Goal: Answer question/provide support: Share knowledge or assist other users

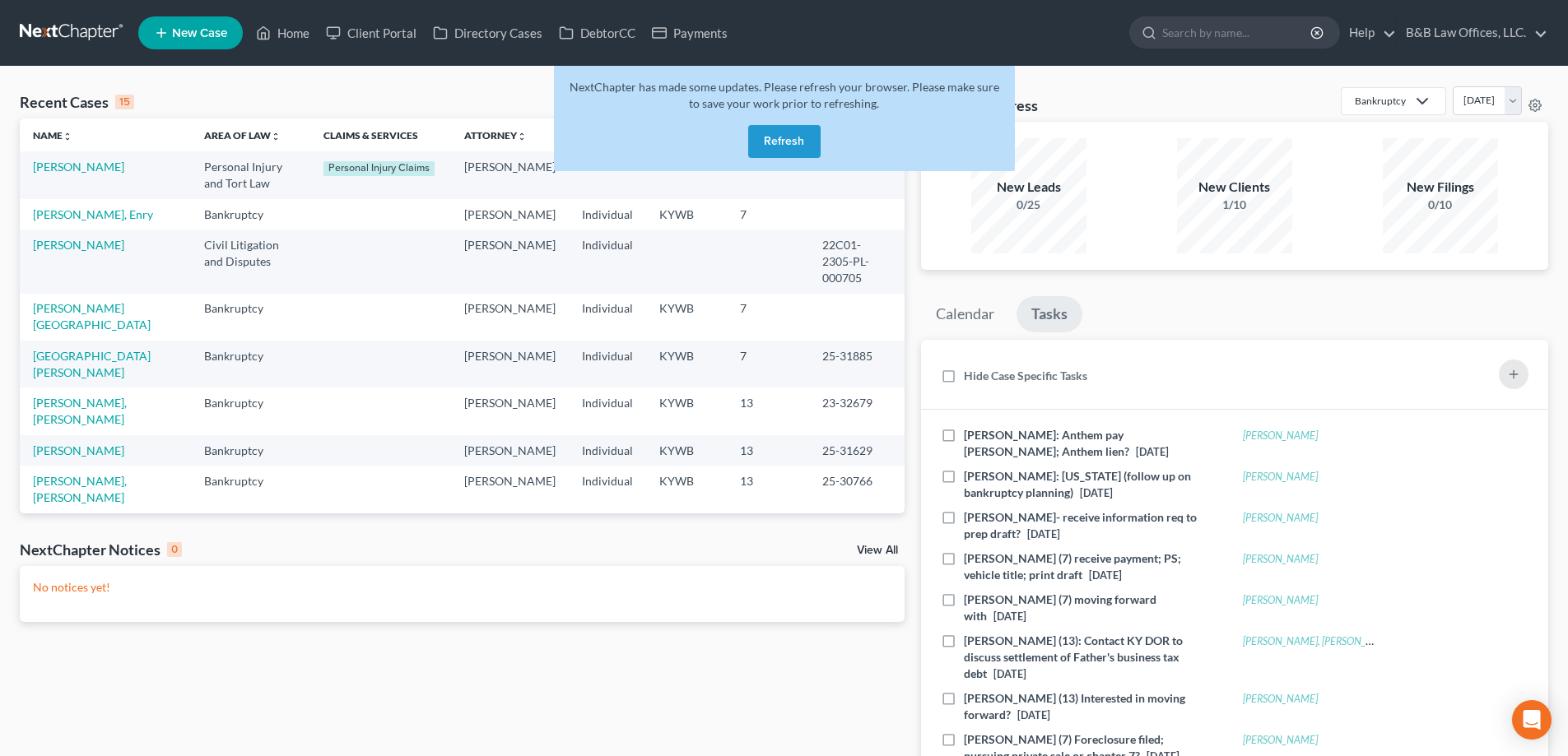
click at [798, 141] on button "Refresh" at bounding box center [784, 142] width 73 height 33
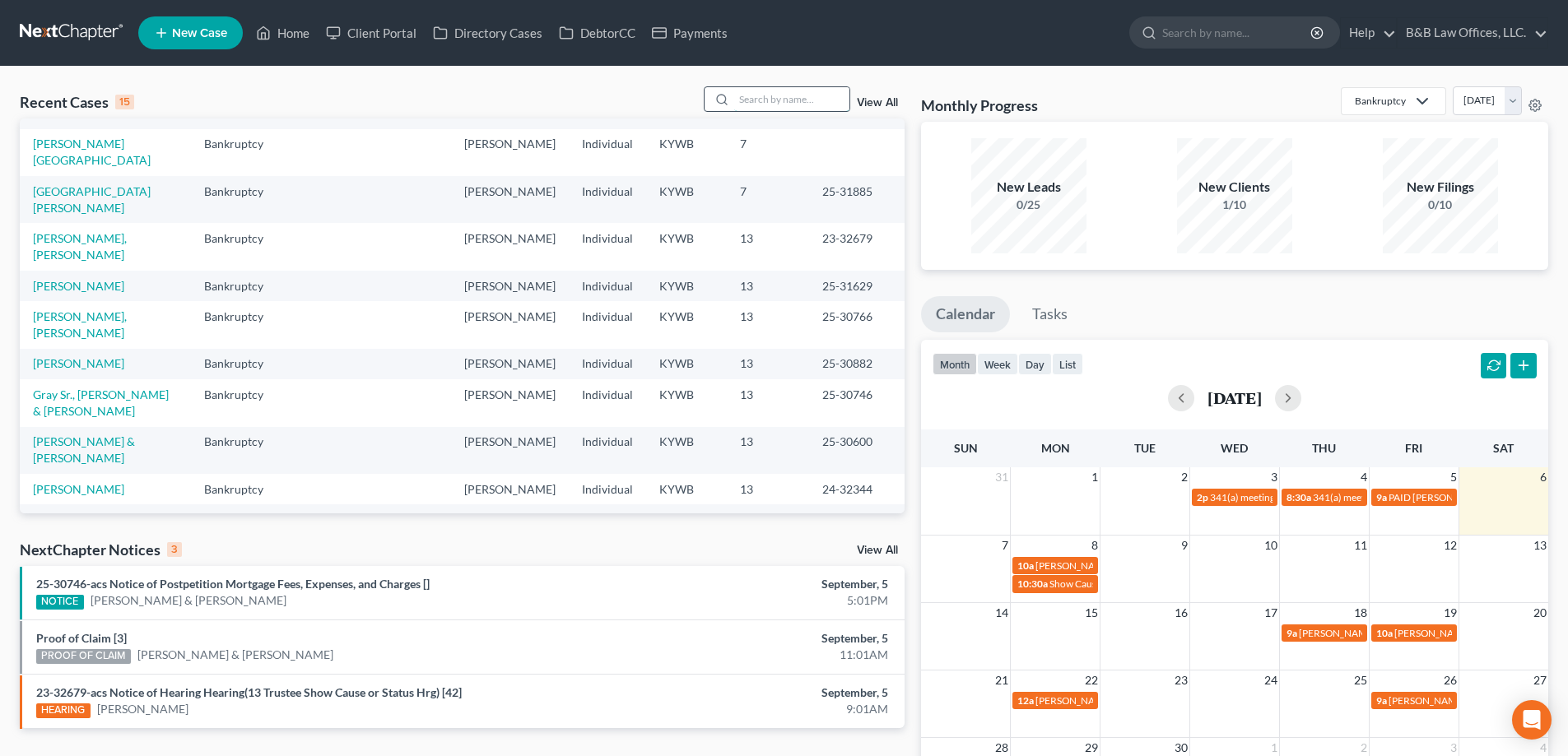
click at [796, 98] on input "search" at bounding box center [791, 99] width 115 height 24
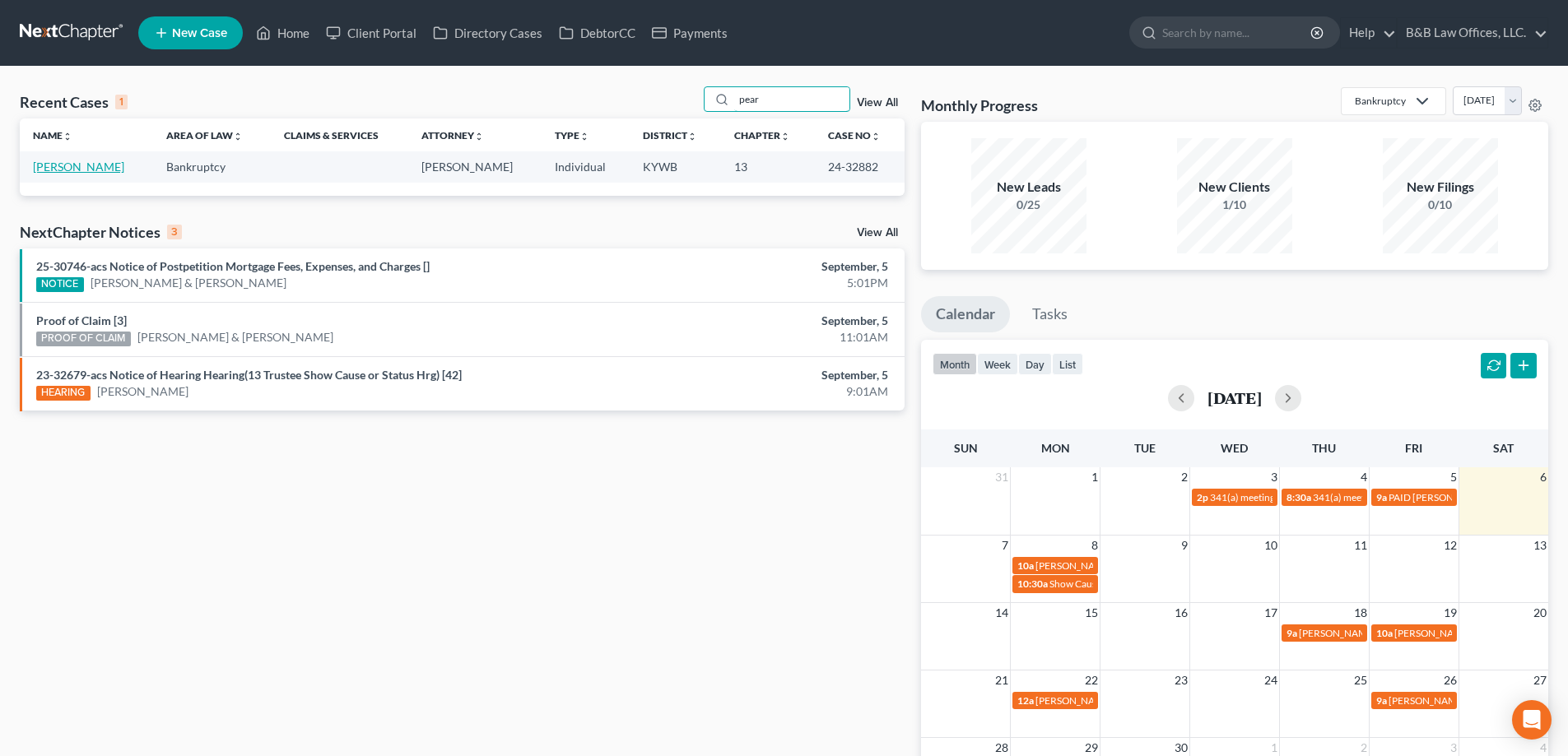
type input "pear"
click at [78, 169] on link "[PERSON_NAME]" at bounding box center [79, 167] width 92 height 14
select select "2"
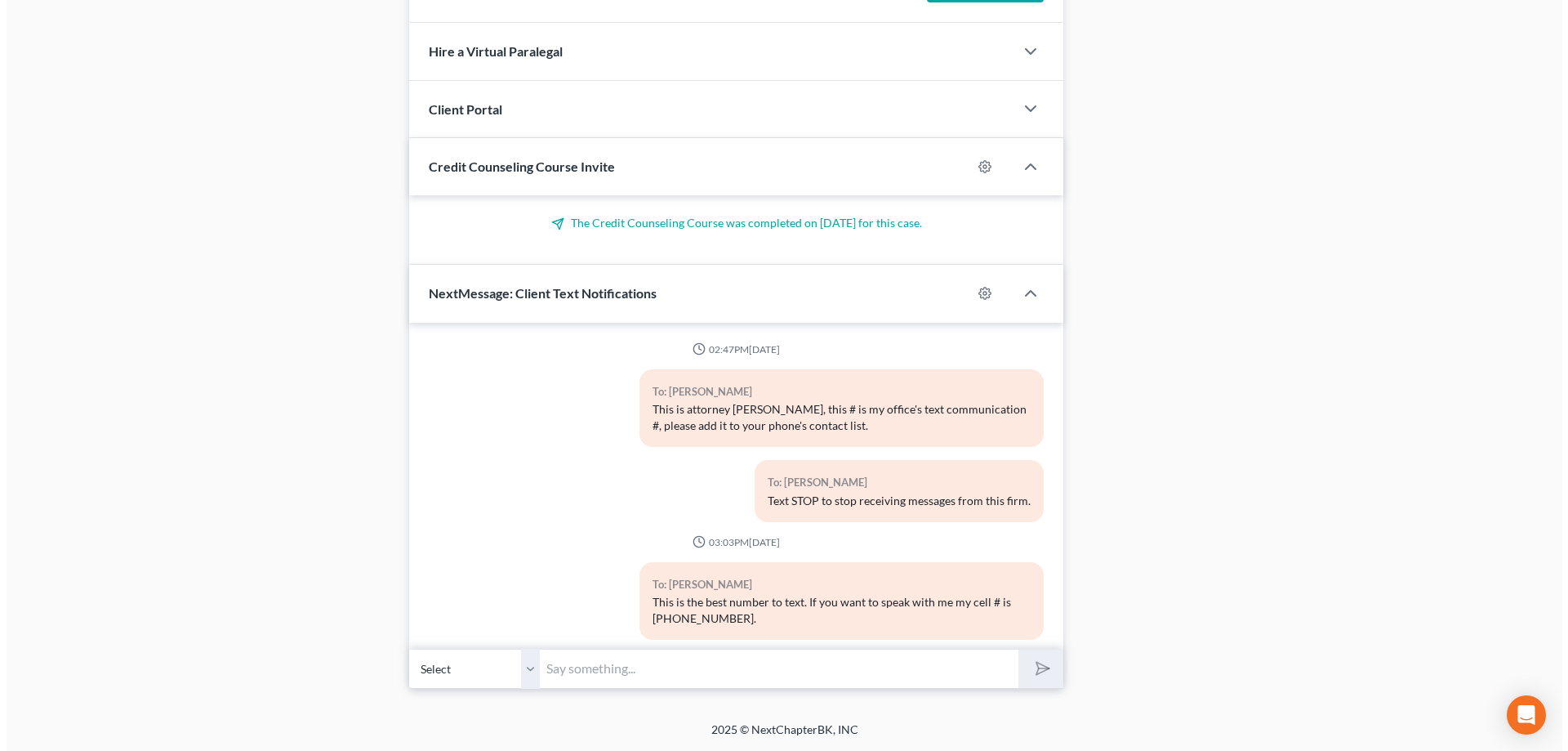
scroll to position [25914, 0]
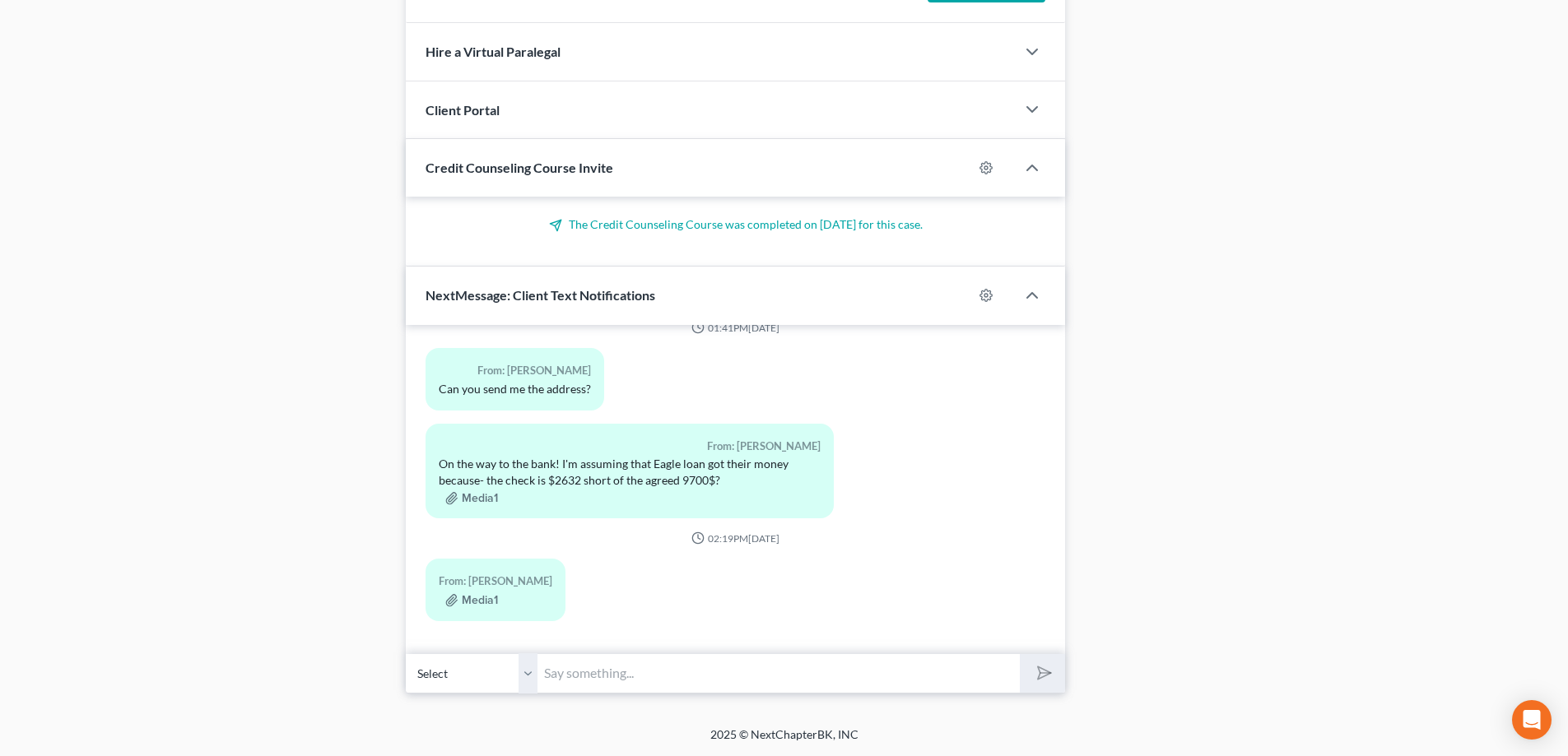
click at [587, 476] on div "On the way to the bank! I'm assuming that Eagle loan got their money because- t…" at bounding box center [629, 472] width 381 height 33
click at [468, 488] on div "From: [PERSON_NAME] On the way to the bank! I'm assuming that Eagle loan got th…" at bounding box center [629, 471] width 408 height 95
click at [469, 494] on button "Media1" at bounding box center [471, 498] width 53 height 13
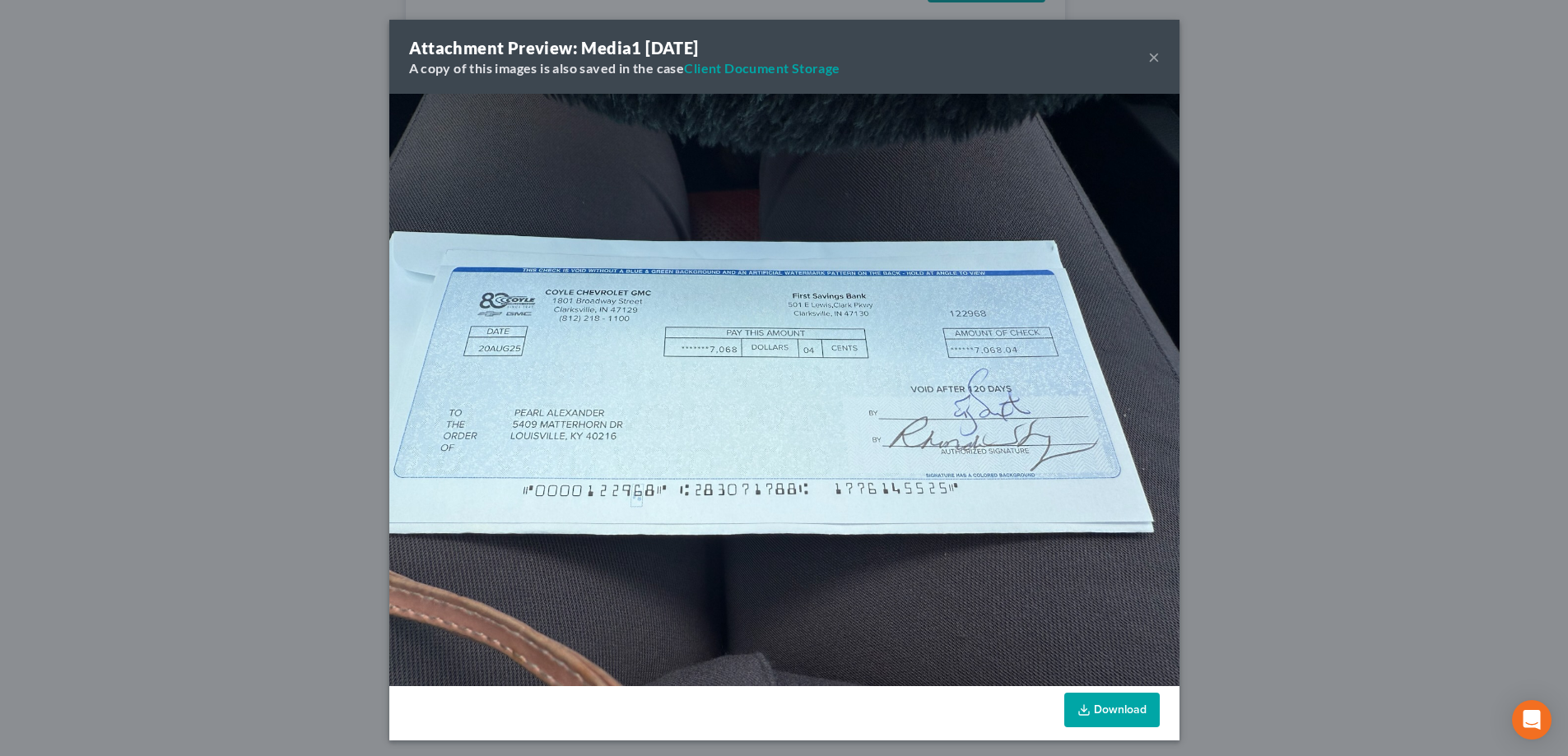
scroll to position [26037, 0]
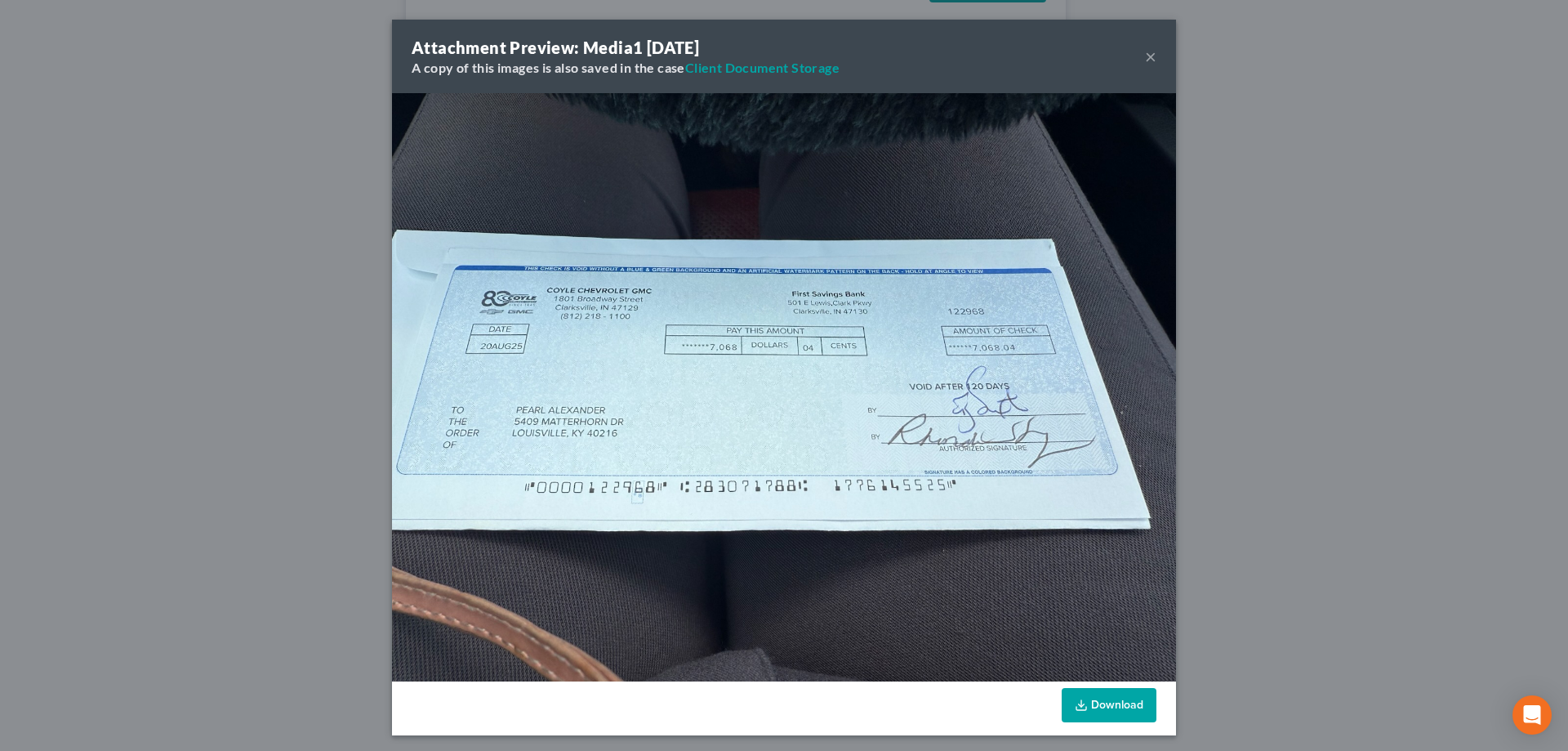
click at [1145, 57] on button "×" at bounding box center [1150, 56] width 11 height 20
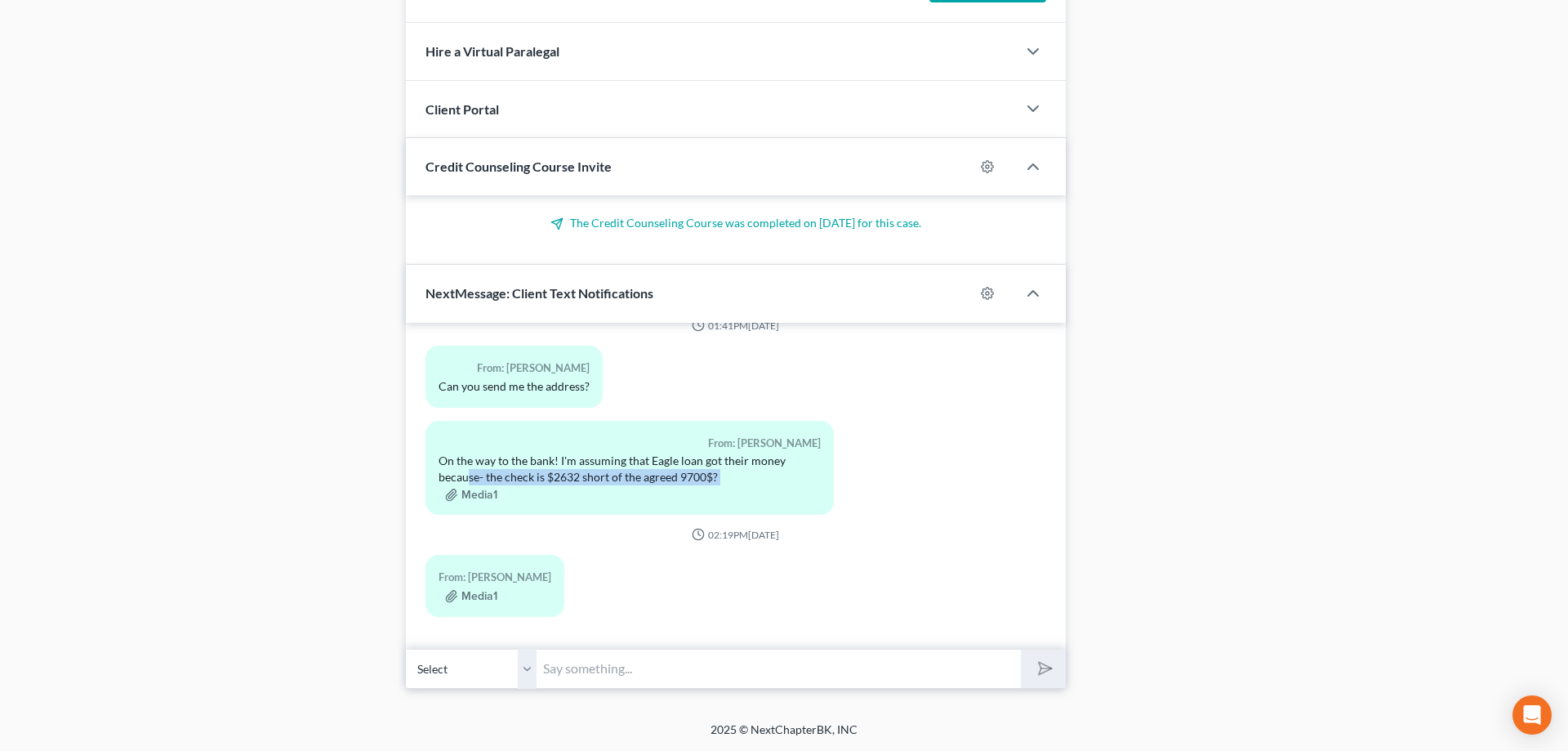
scroll to position [25914, 0]
click at [463, 592] on button "Media1" at bounding box center [468, 596] width 52 height 13
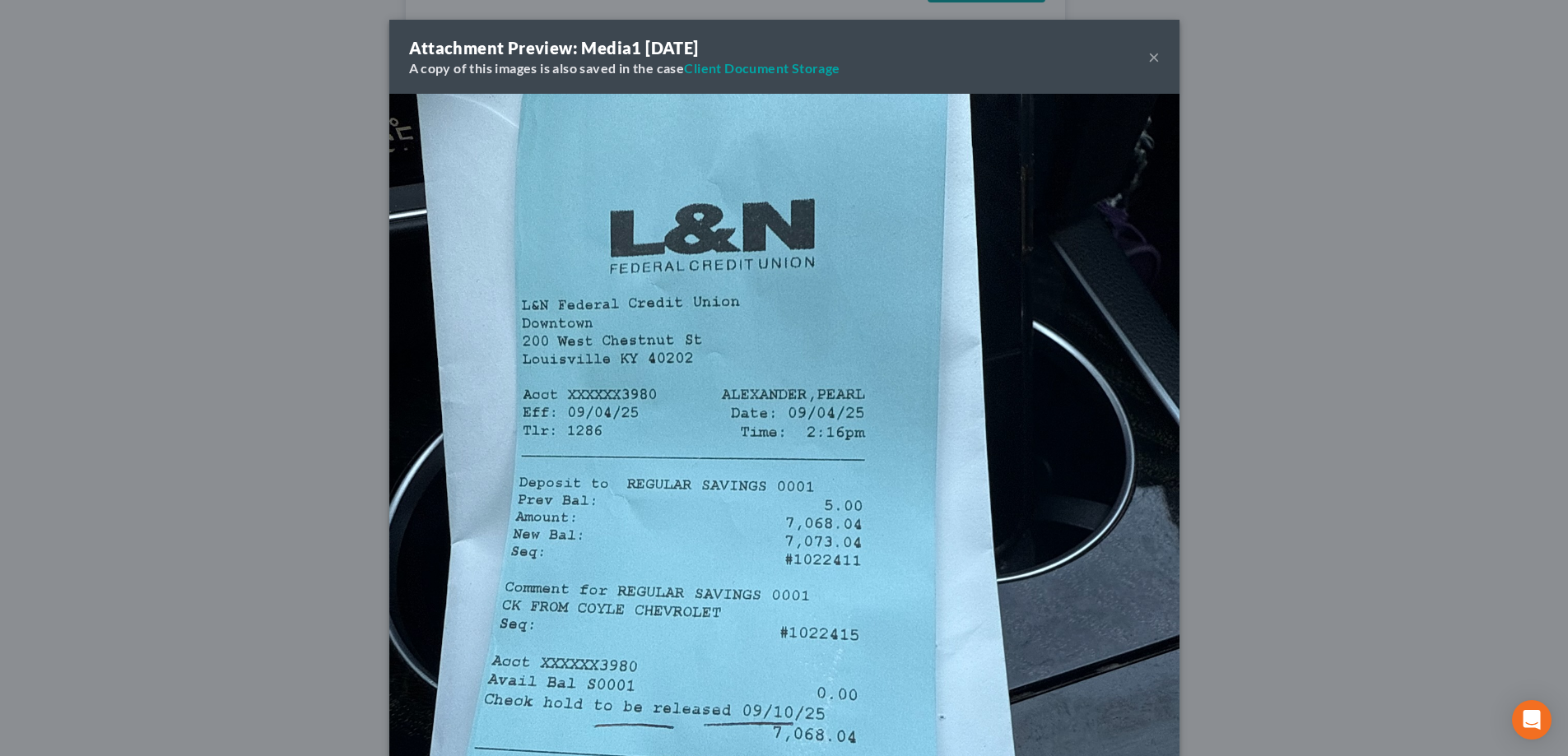
scroll to position [26037, 0]
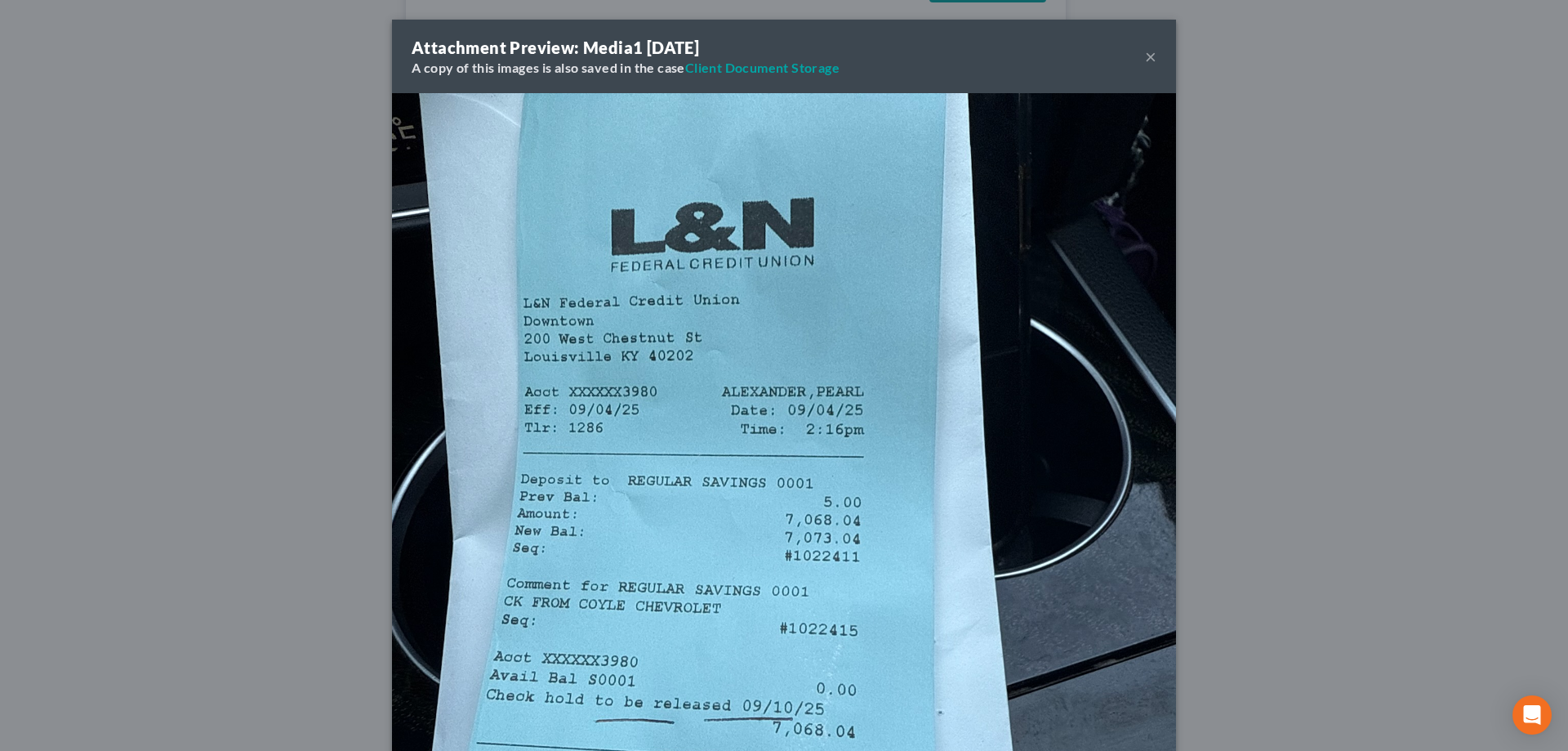
click at [1145, 58] on button "×" at bounding box center [1150, 56] width 11 height 20
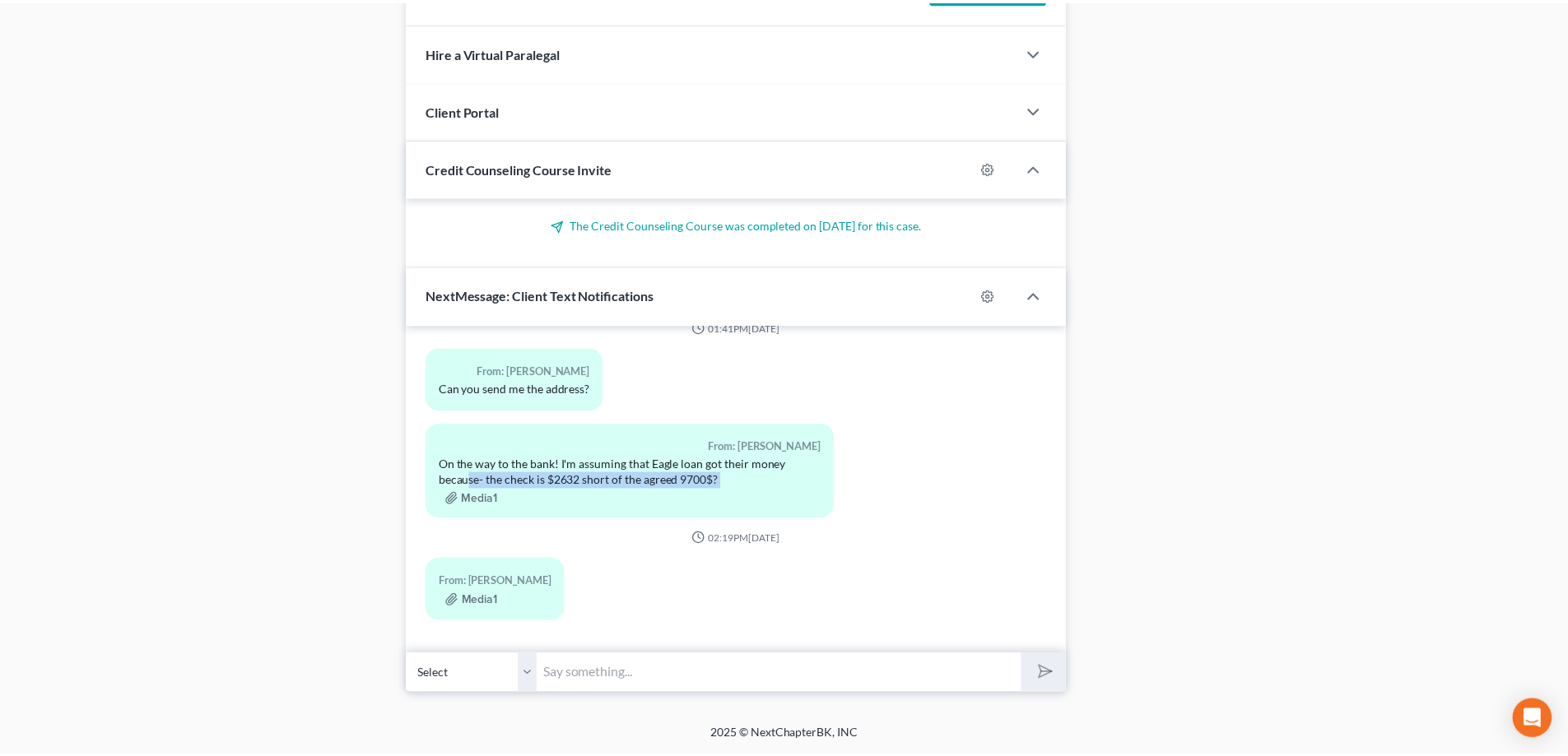
scroll to position [26086, 0]
click at [583, 677] on input "text" at bounding box center [778, 673] width 482 height 41
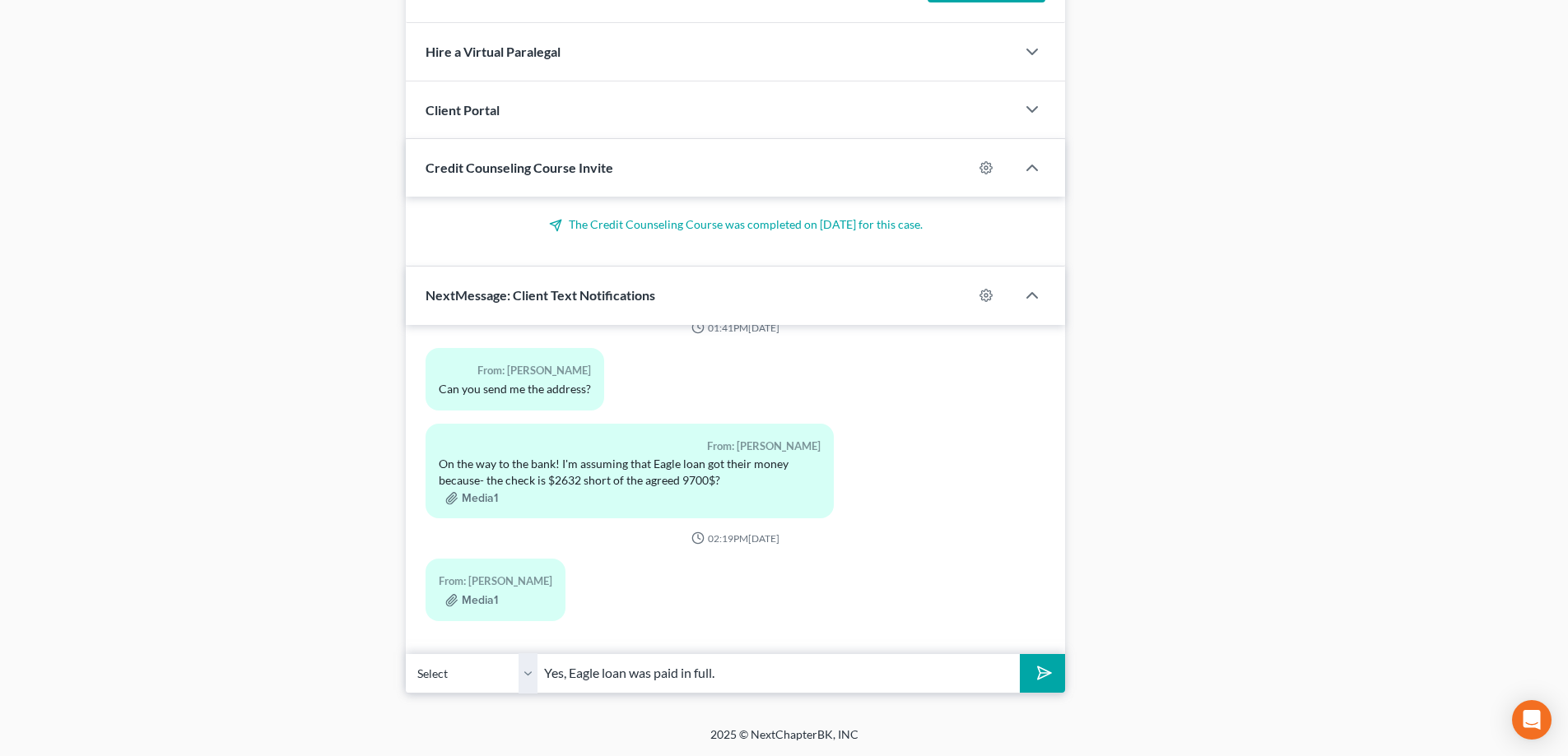
type input "Yes, Eagle loan was paid in full."
click at [1041, 679] on icon "submit" at bounding box center [1040, 672] width 23 height 23
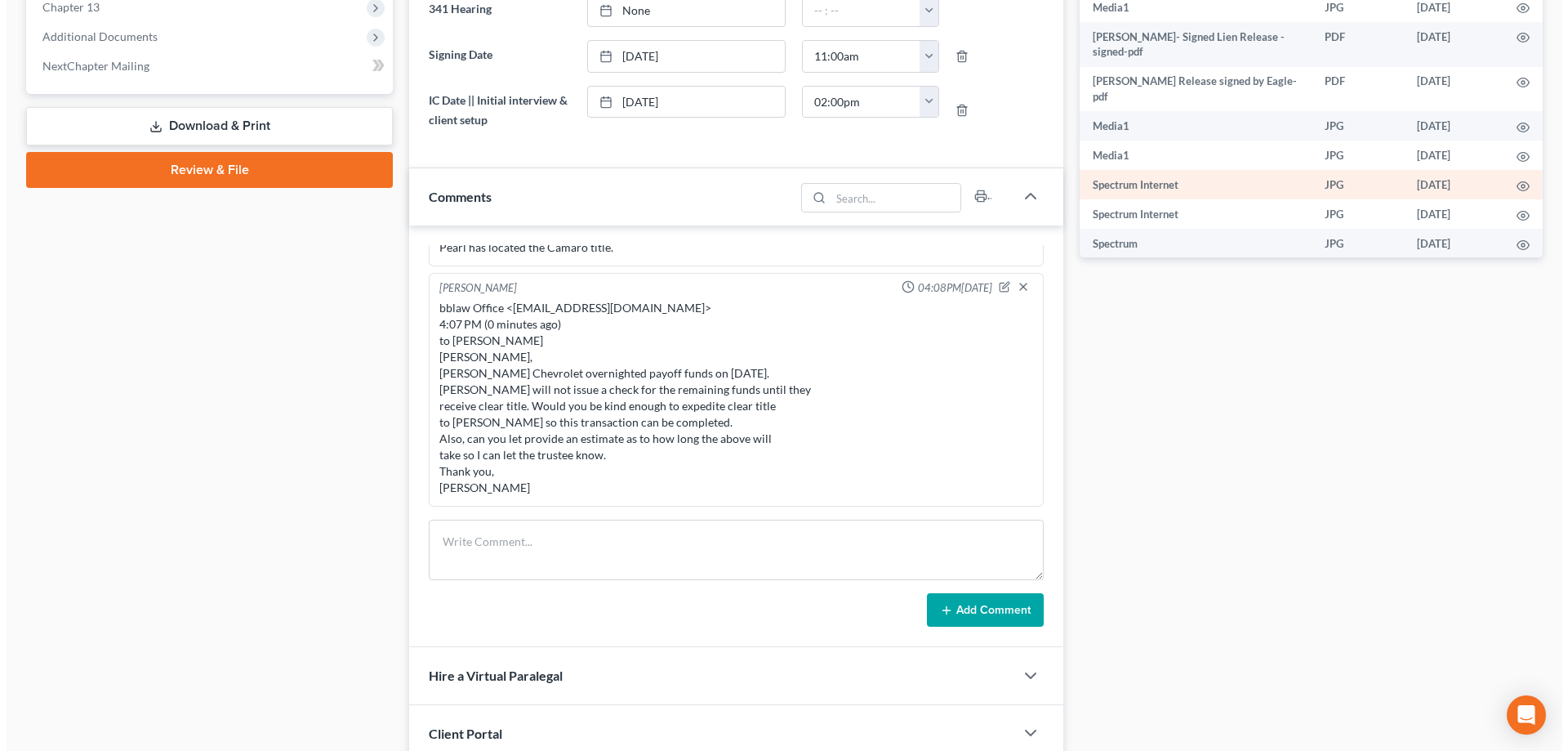
scroll to position [514, 0]
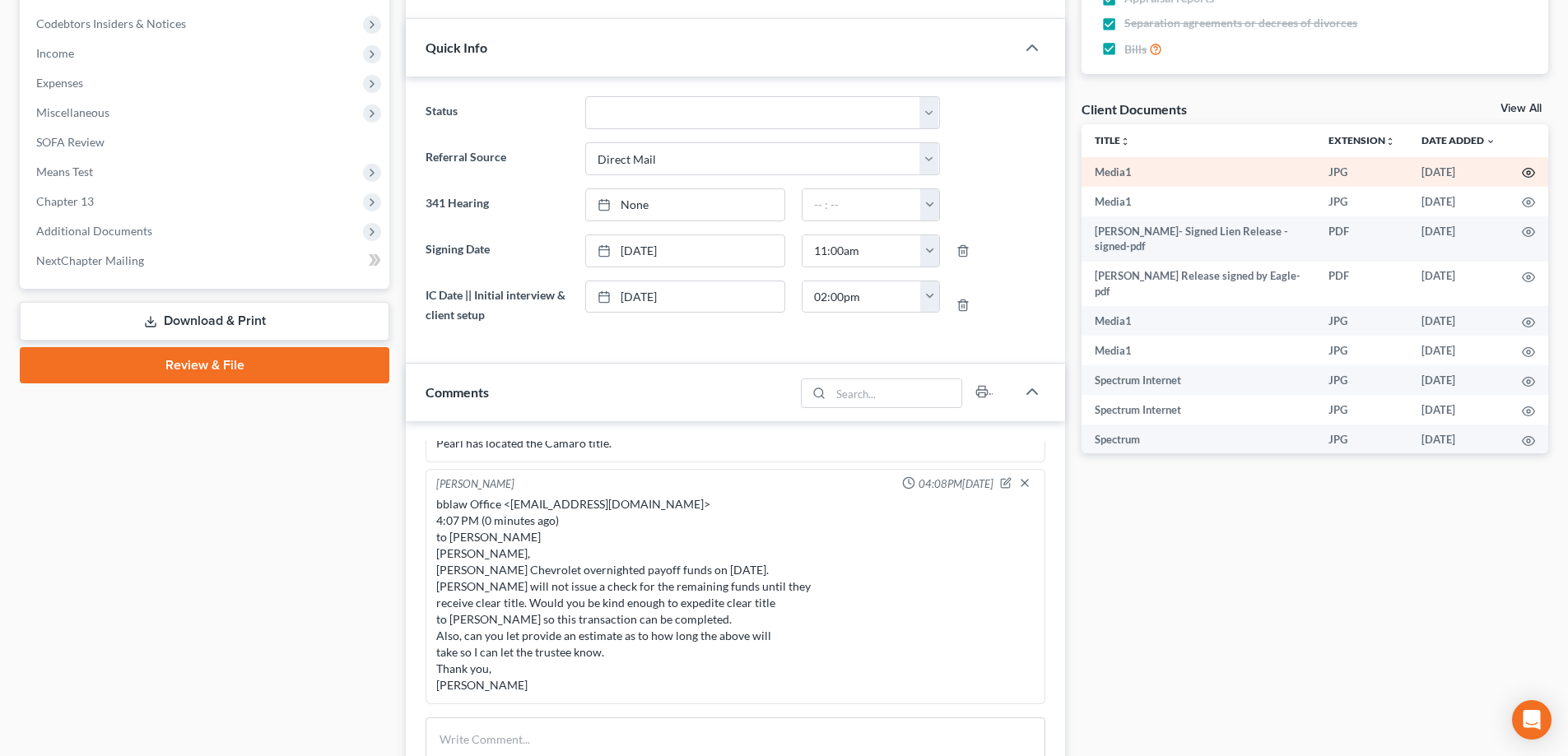
click at [1527, 172] on circle "button" at bounding box center [1528, 173] width 3 height 3
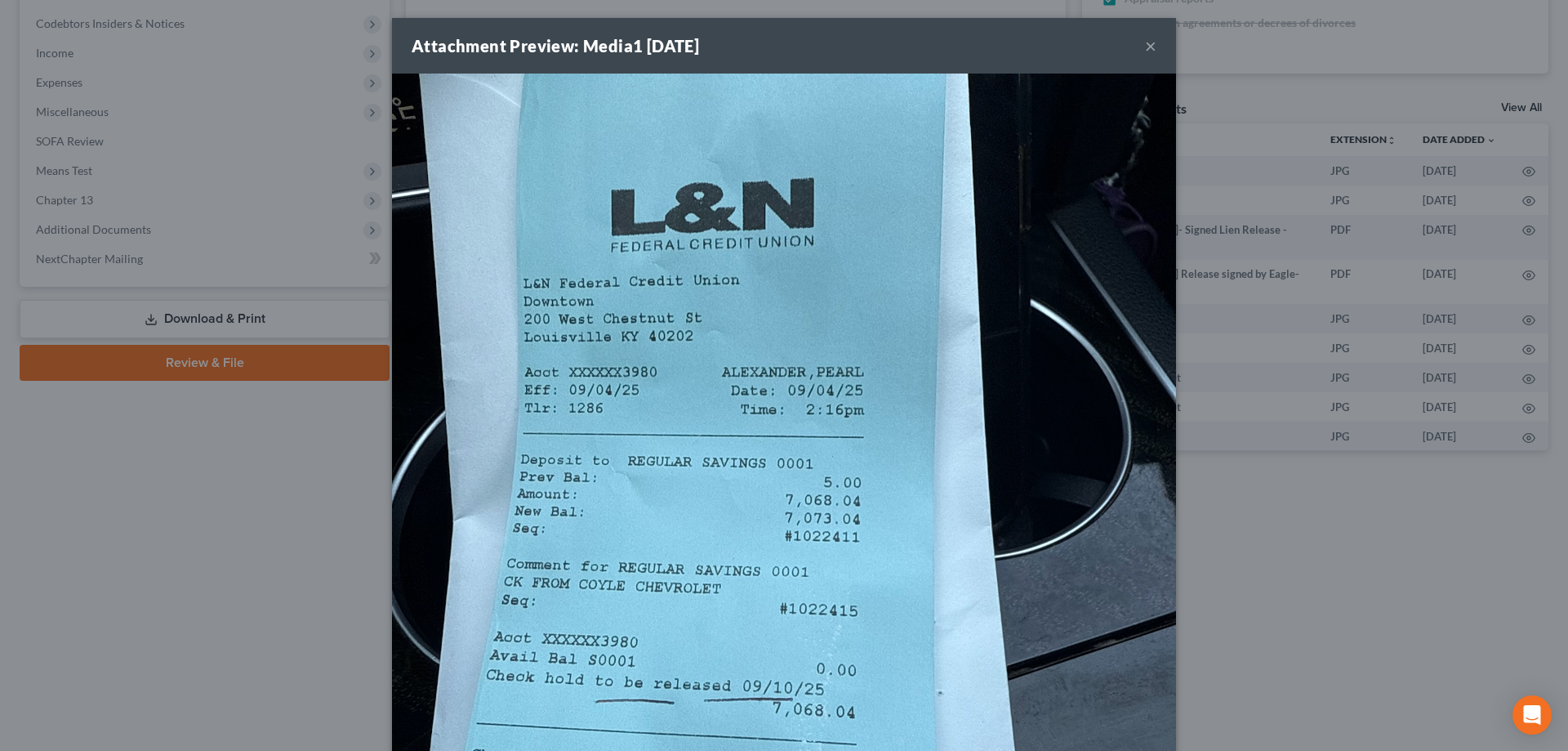
scroll to position [0, 0]
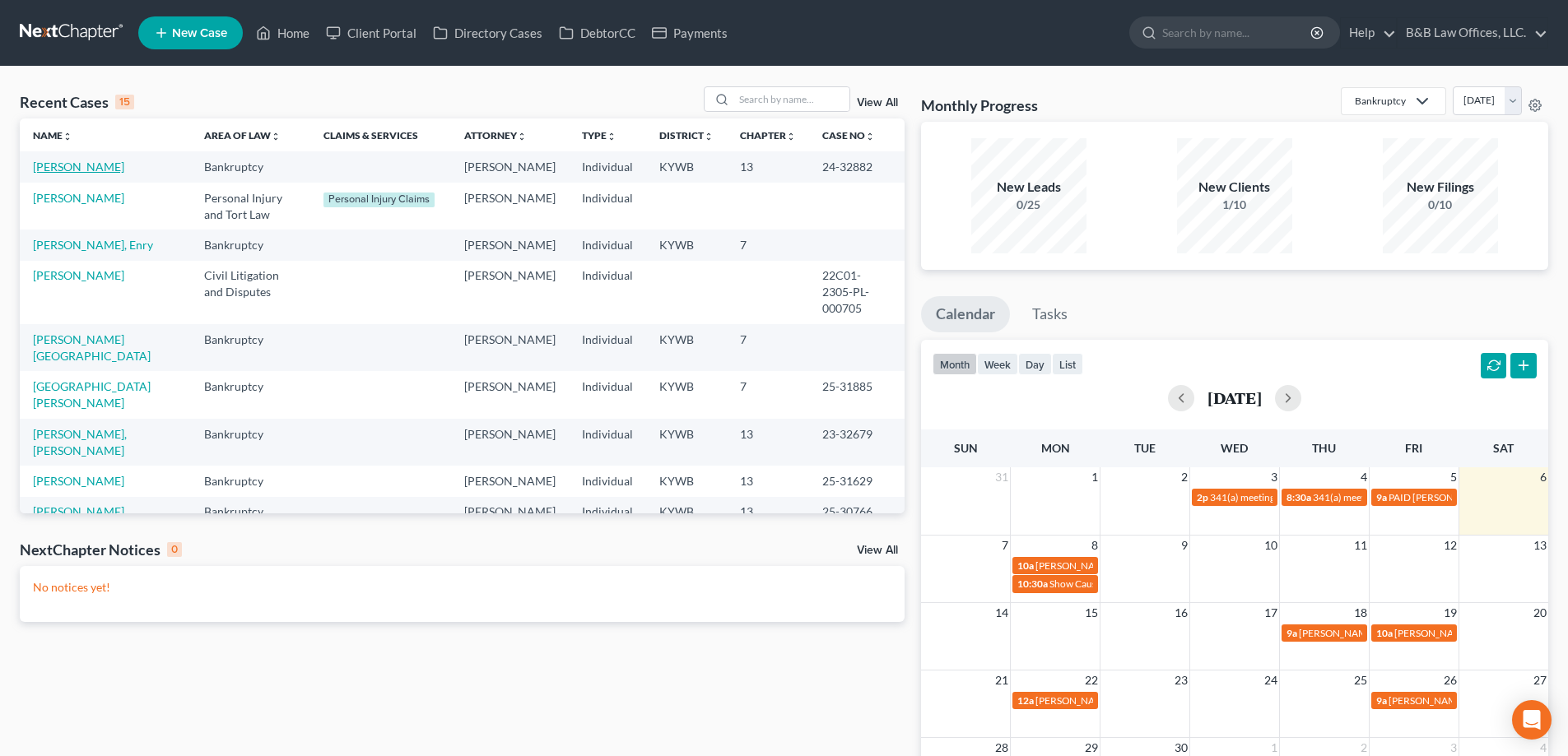
click at [87, 167] on link "[PERSON_NAME]" at bounding box center [79, 167] width 92 height 14
select select "2"
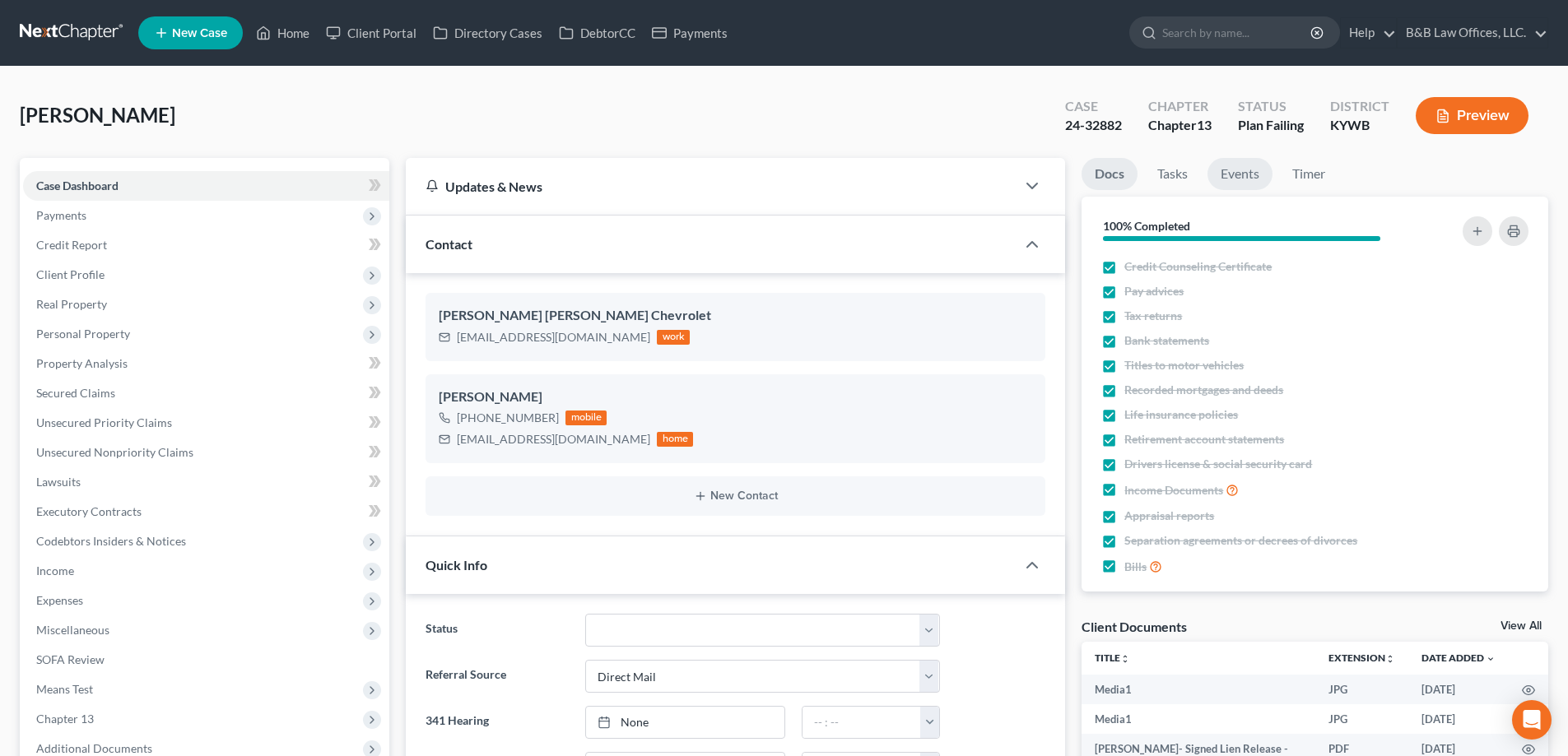
scroll to position [26189, 0]
click at [1219, 177] on link "Events" at bounding box center [1239, 173] width 65 height 32
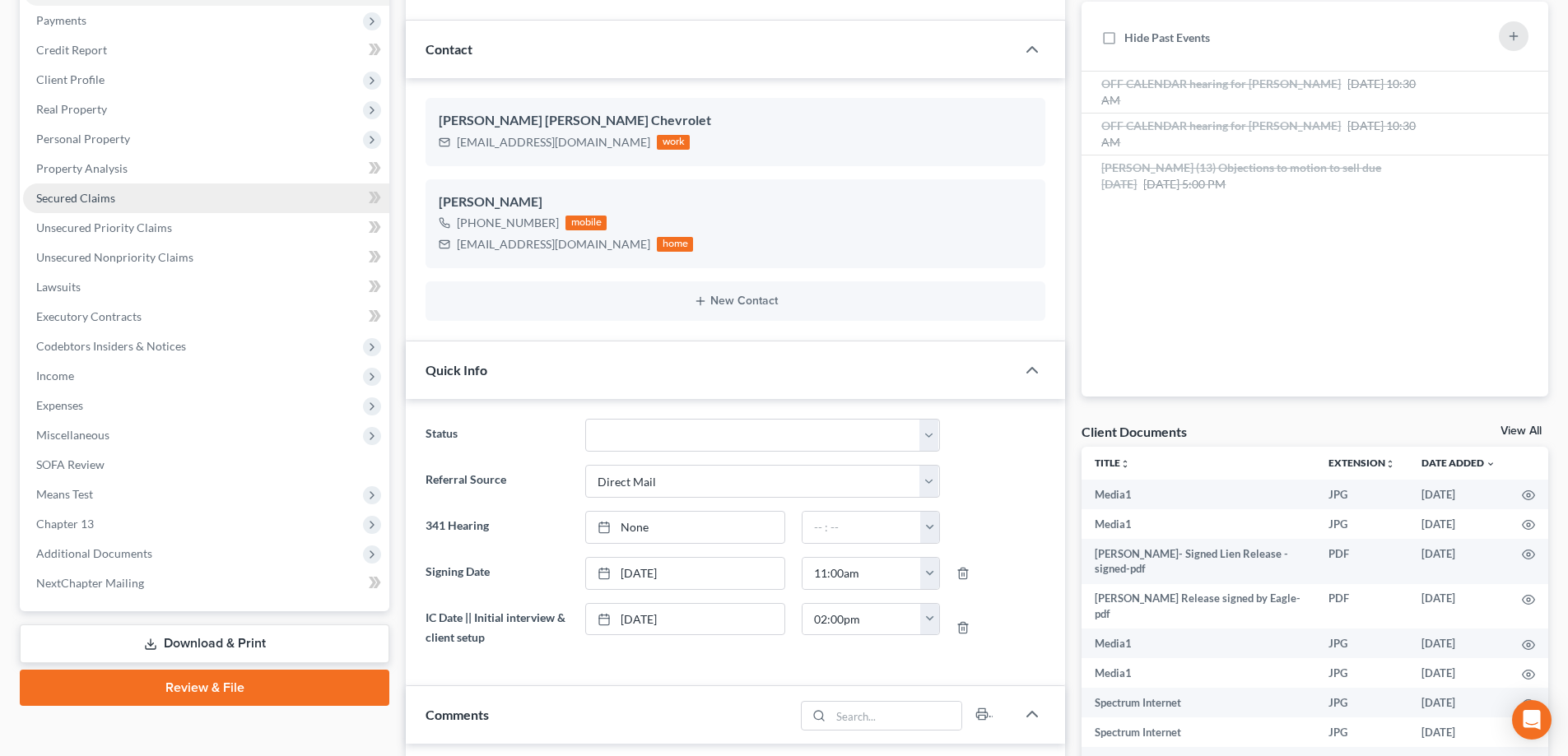
scroll to position [247, 0]
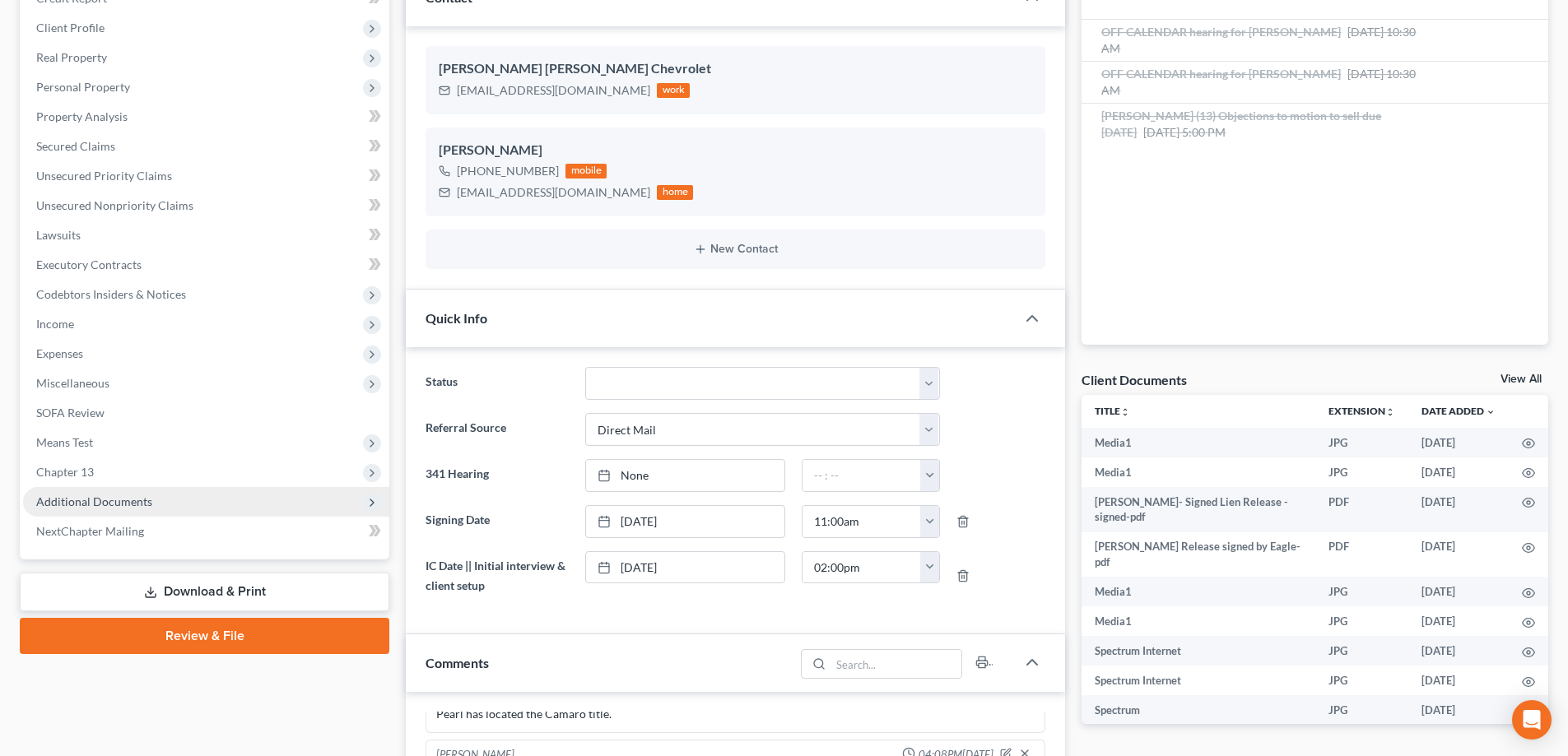
click at [147, 508] on span "Additional Documents" at bounding box center [206, 501] width 366 height 29
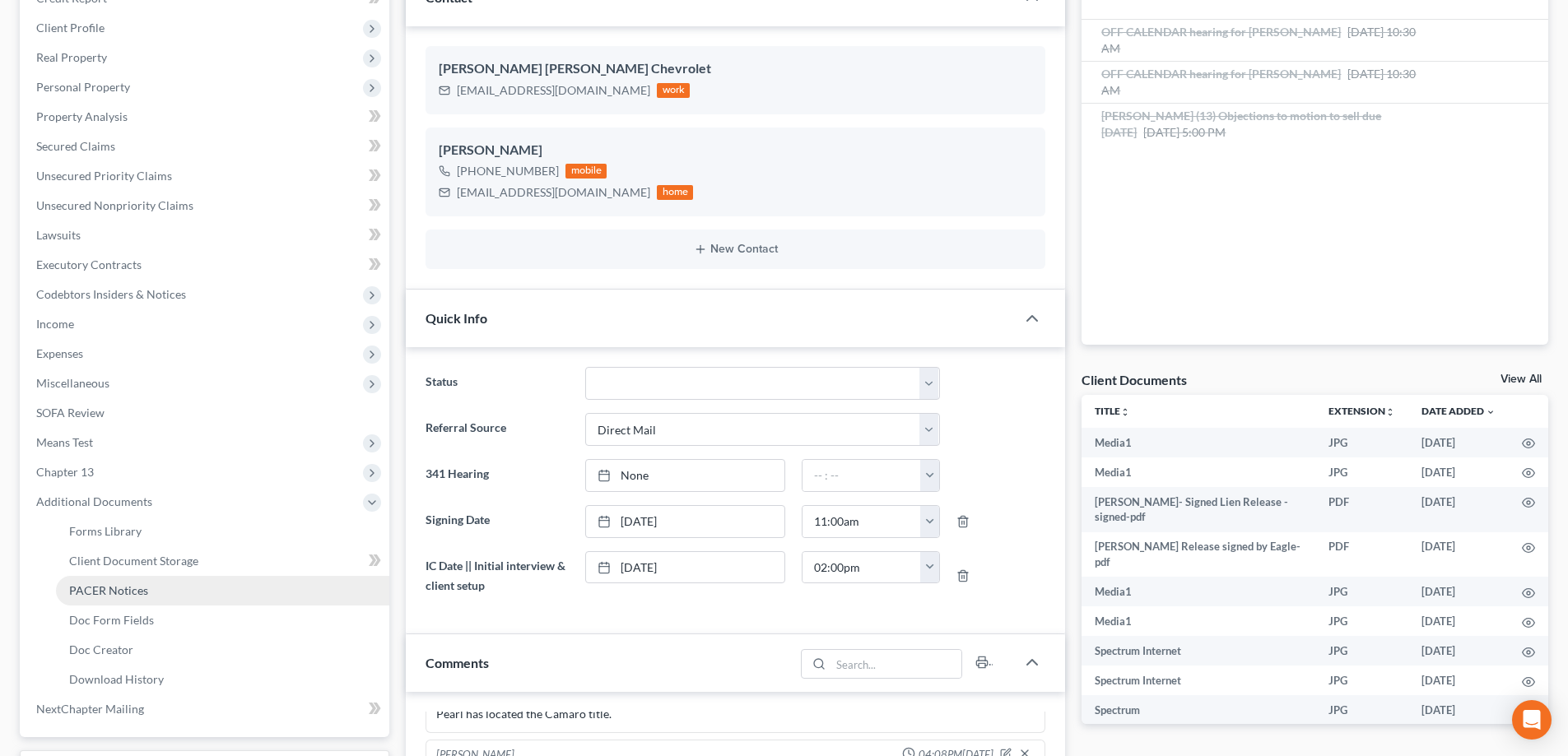
click at [142, 594] on span "PACER Notices" at bounding box center [108, 590] width 79 height 14
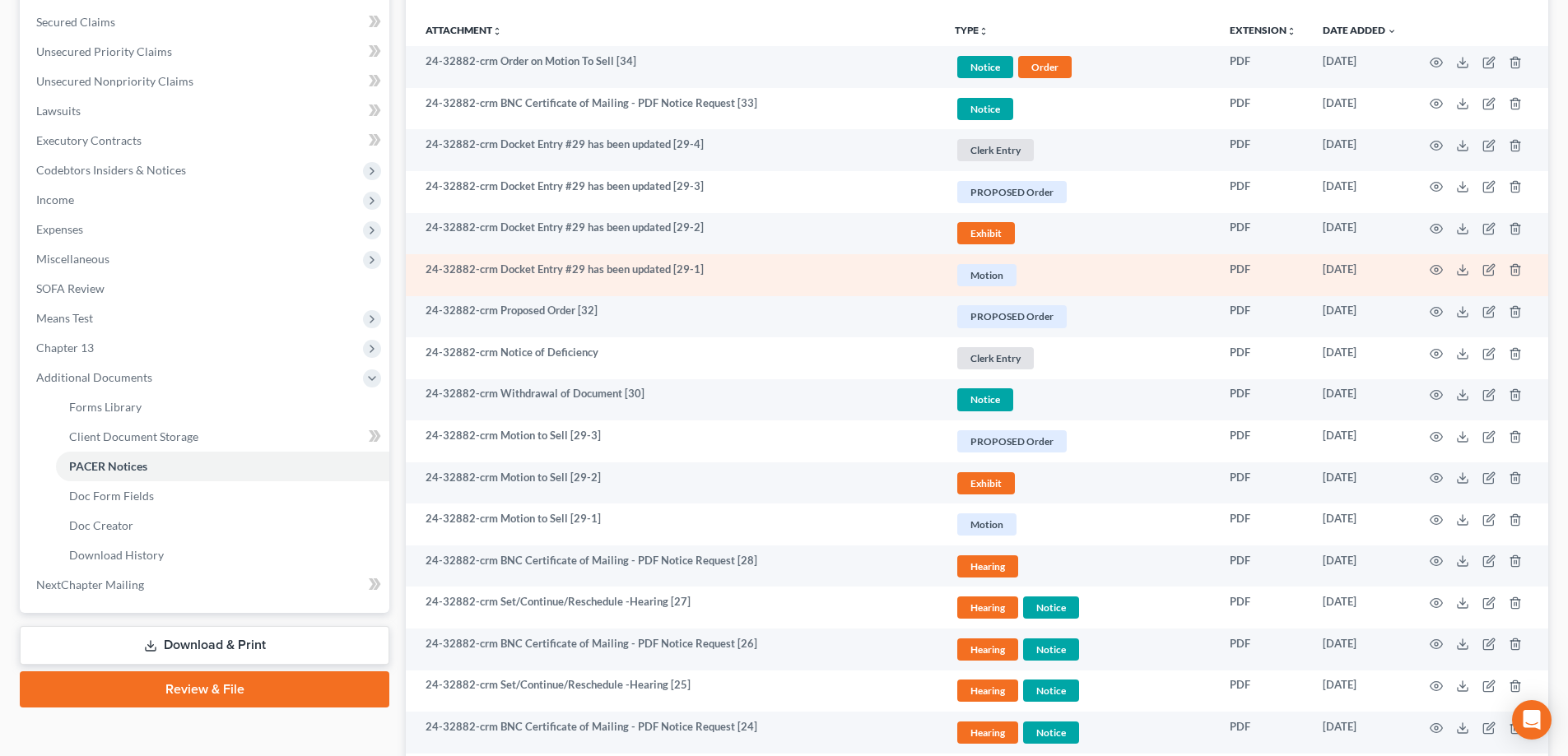
scroll to position [412, 0]
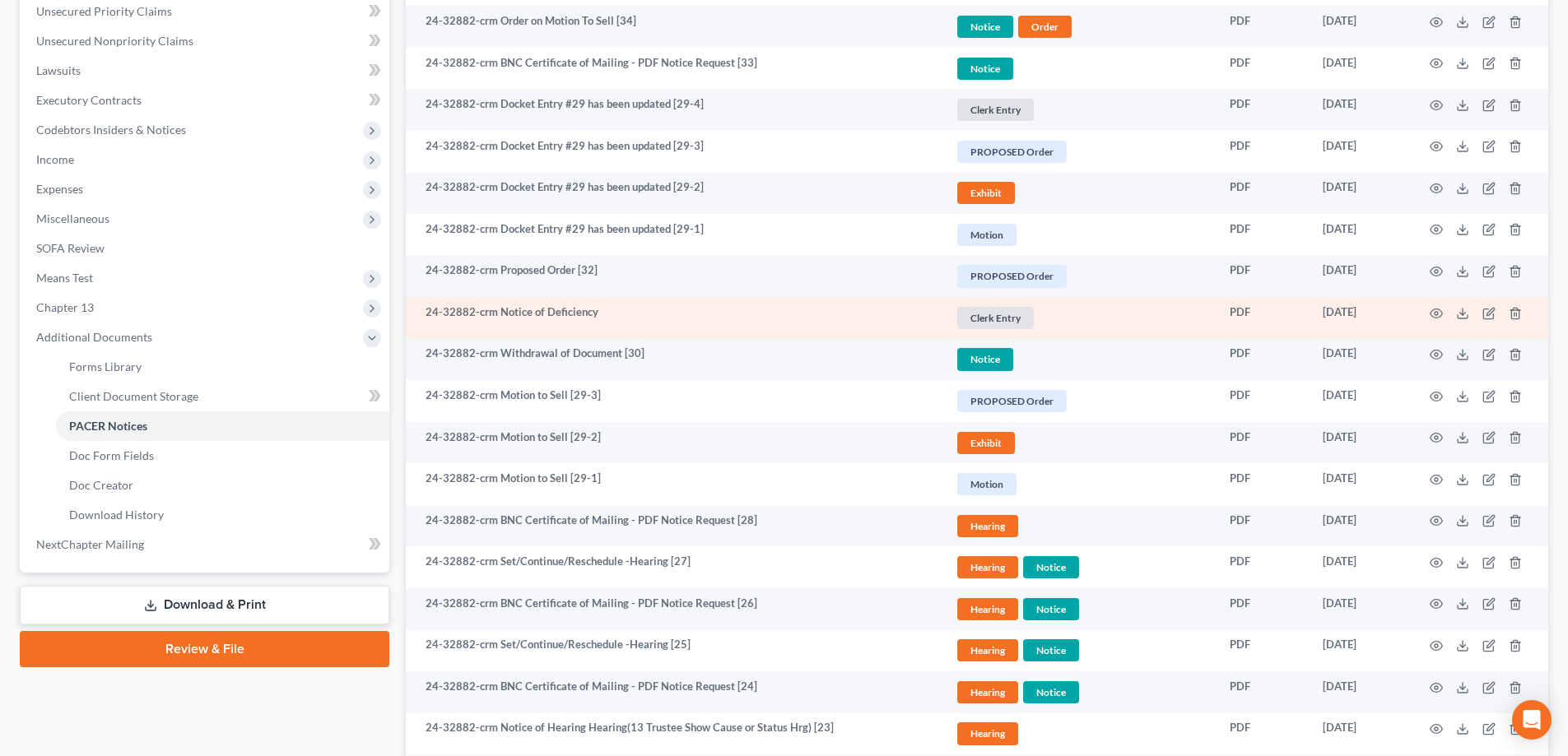
click at [1438, 321] on td at bounding box center [1479, 318] width 138 height 42
click at [1438, 316] on icon "button" at bounding box center [1435, 312] width 13 height 13
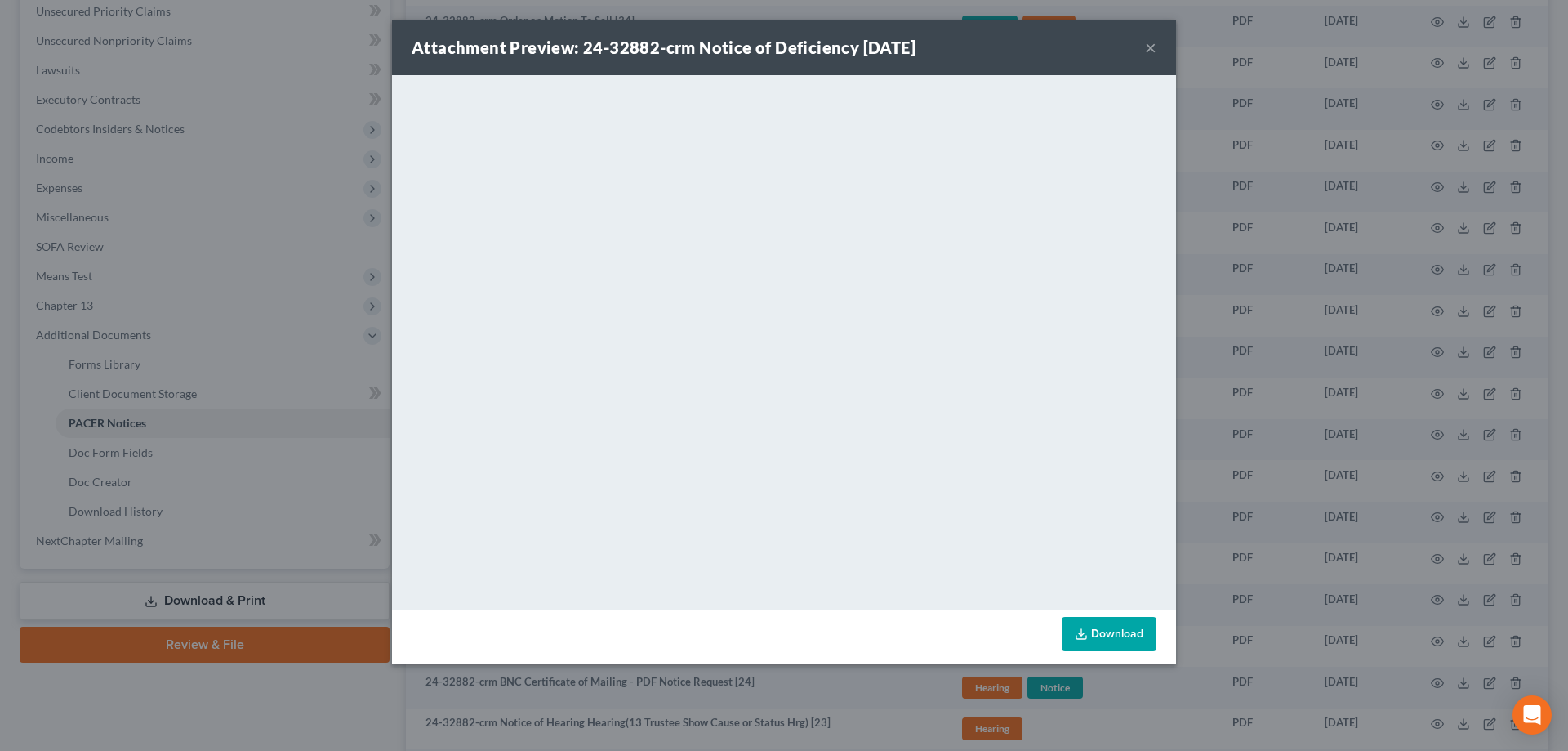
click at [1152, 47] on button "×" at bounding box center [1150, 47] width 11 height 20
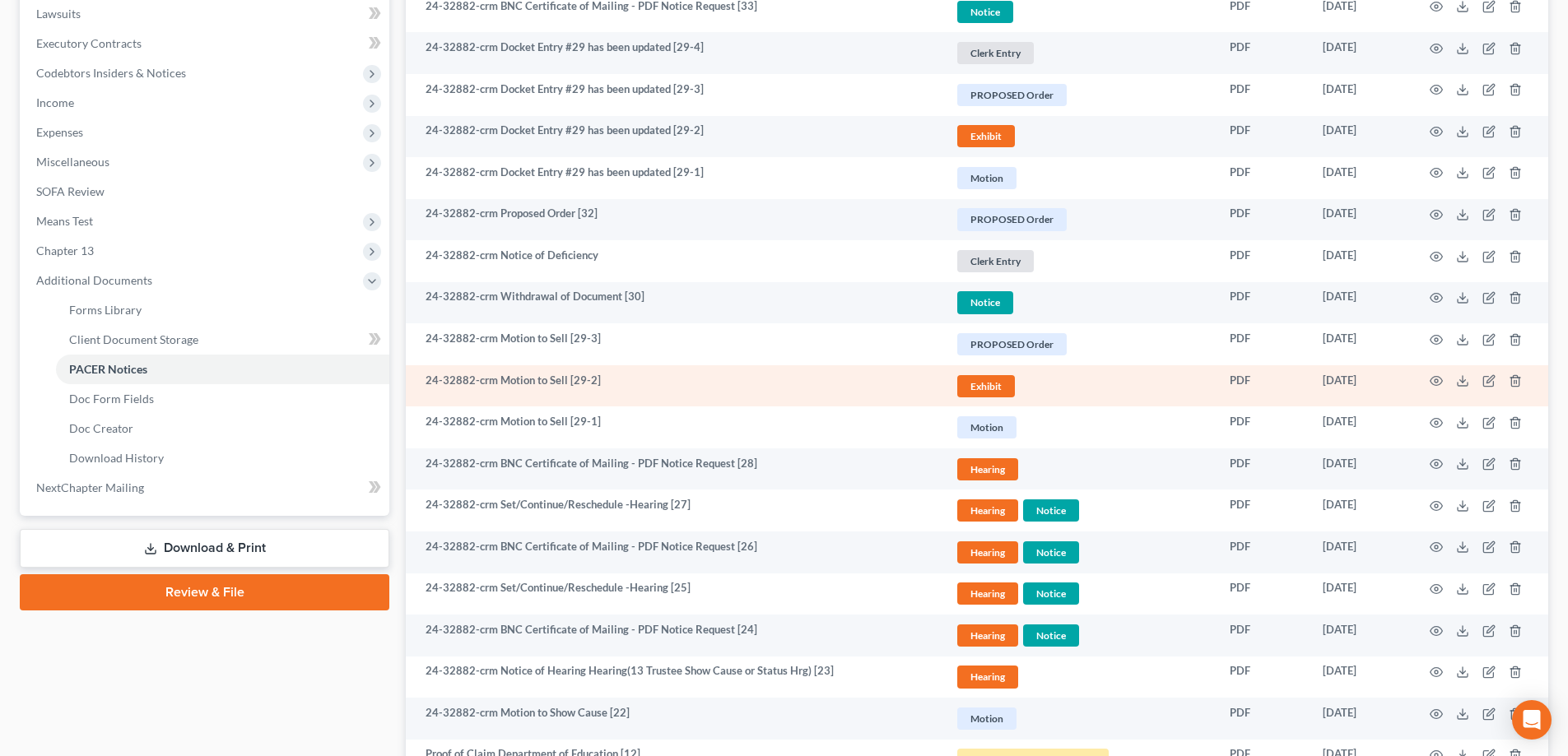
scroll to position [494, 0]
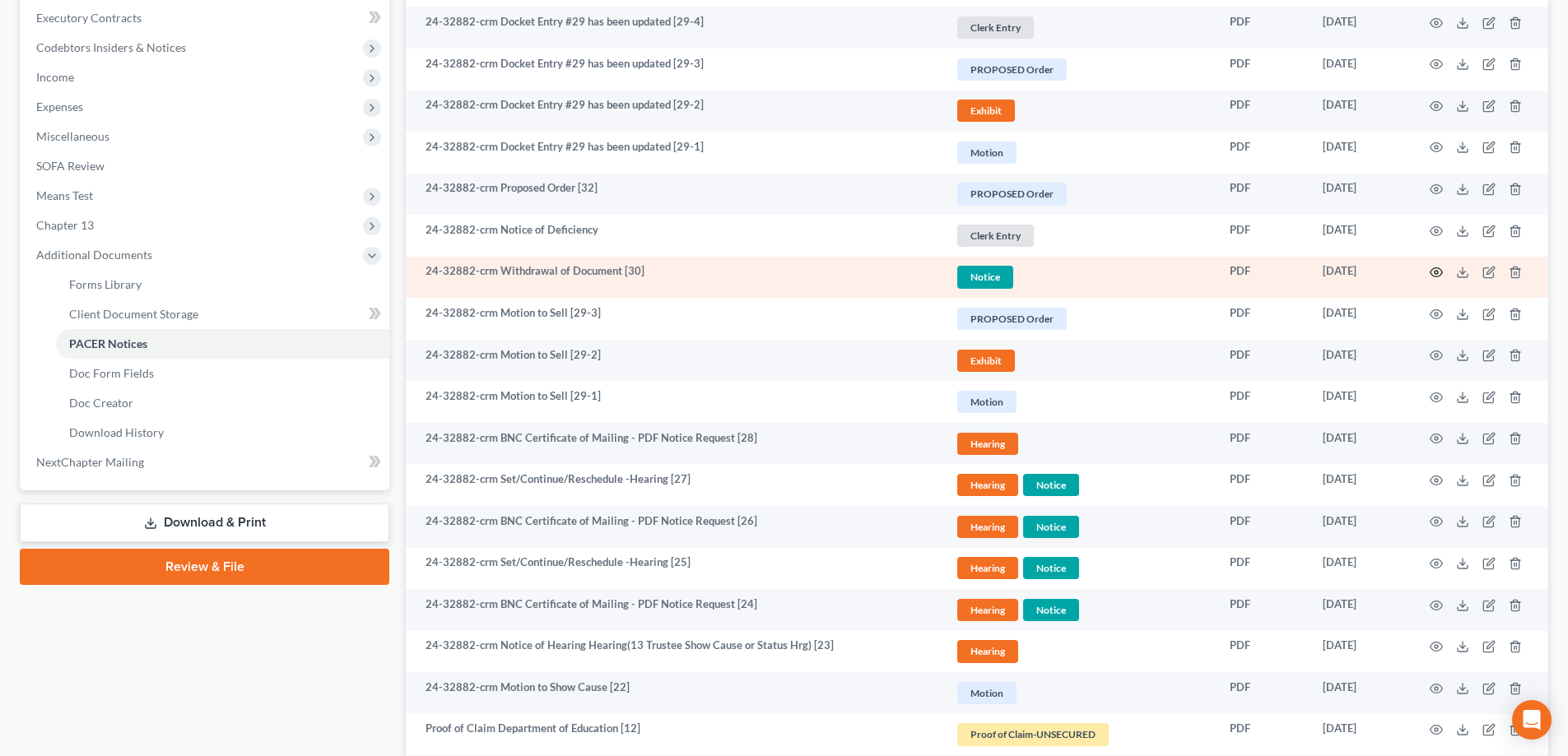
click at [1433, 270] on icon "button" at bounding box center [1435, 272] width 13 height 13
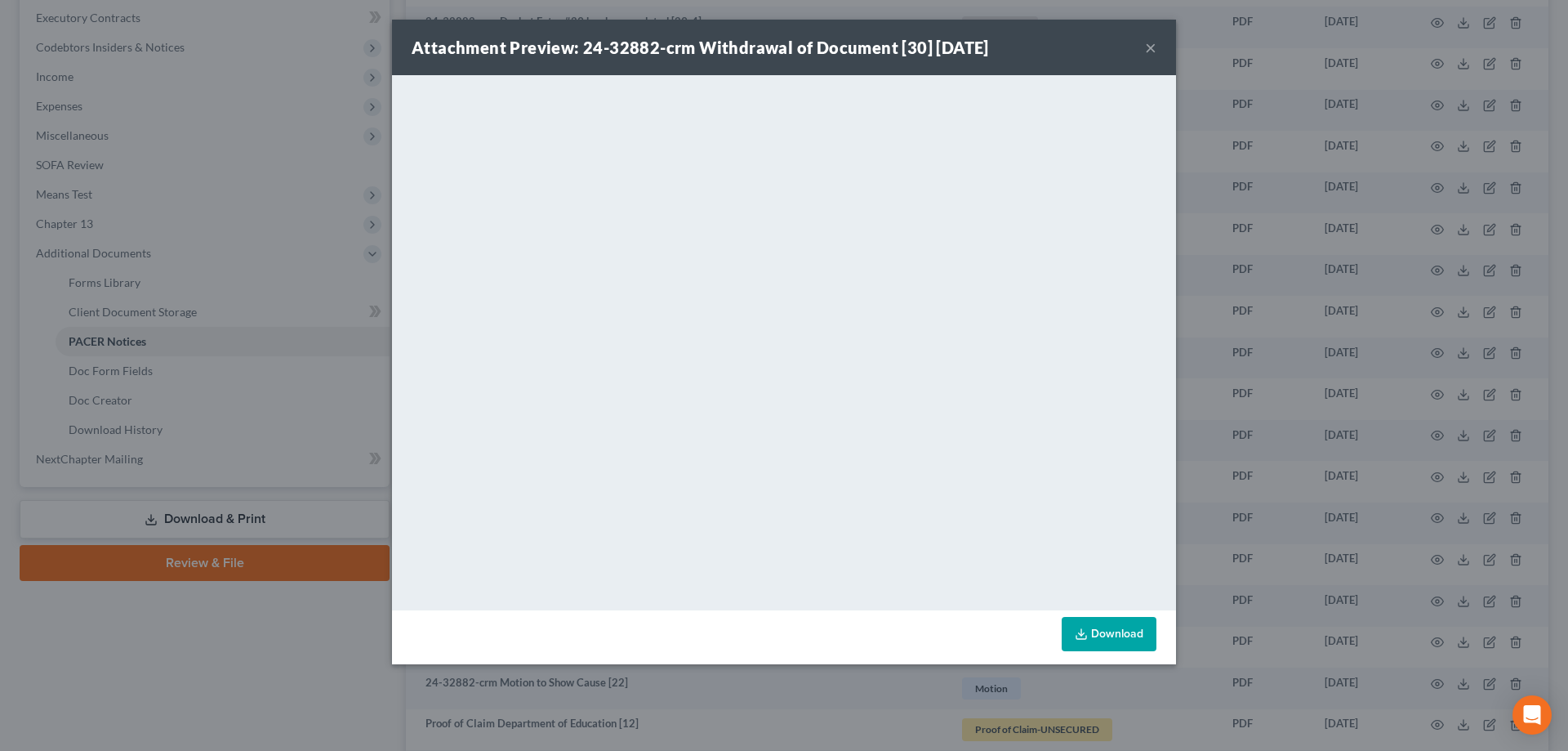
click at [1150, 45] on button "×" at bounding box center [1150, 47] width 11 height 20
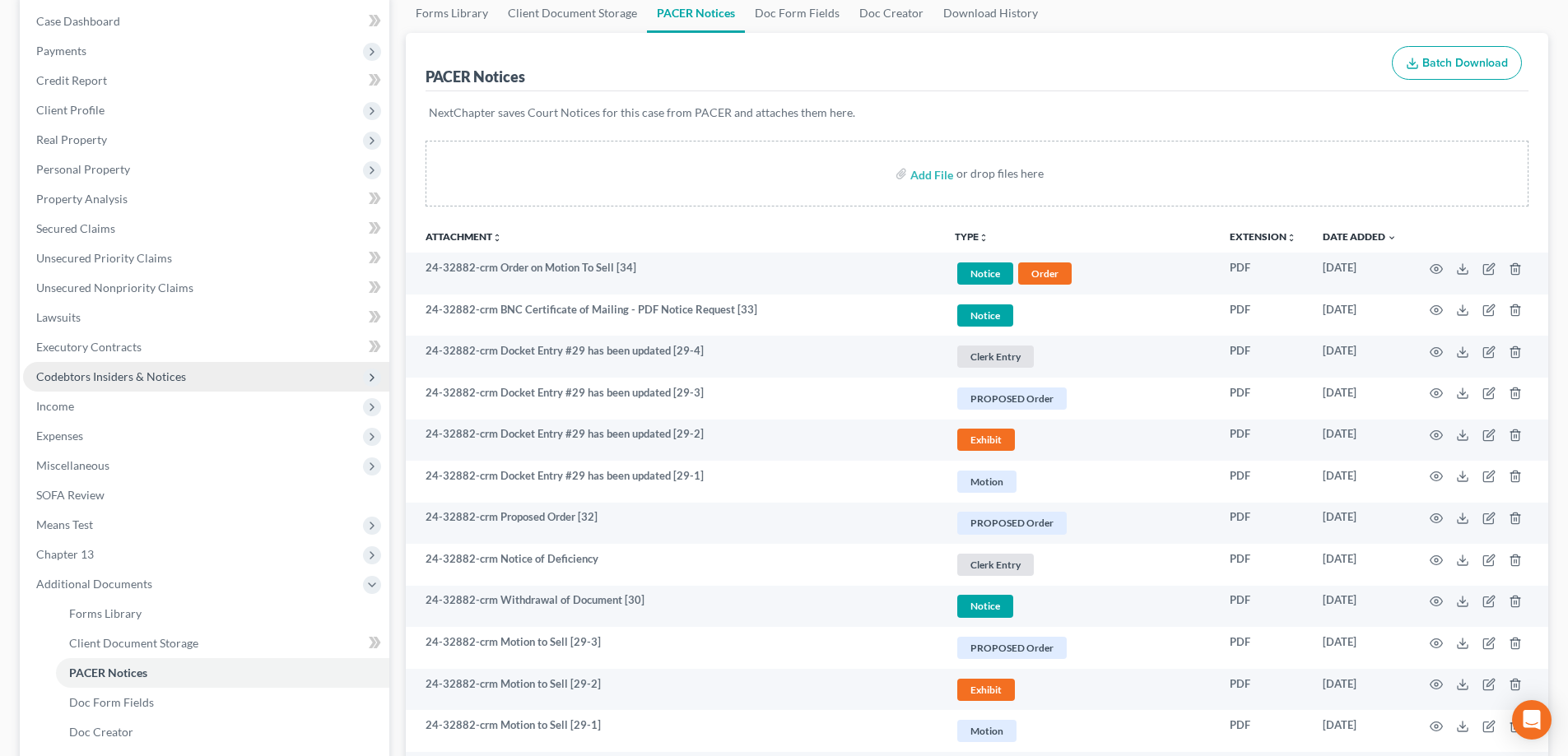
scroll to position [0, 0]
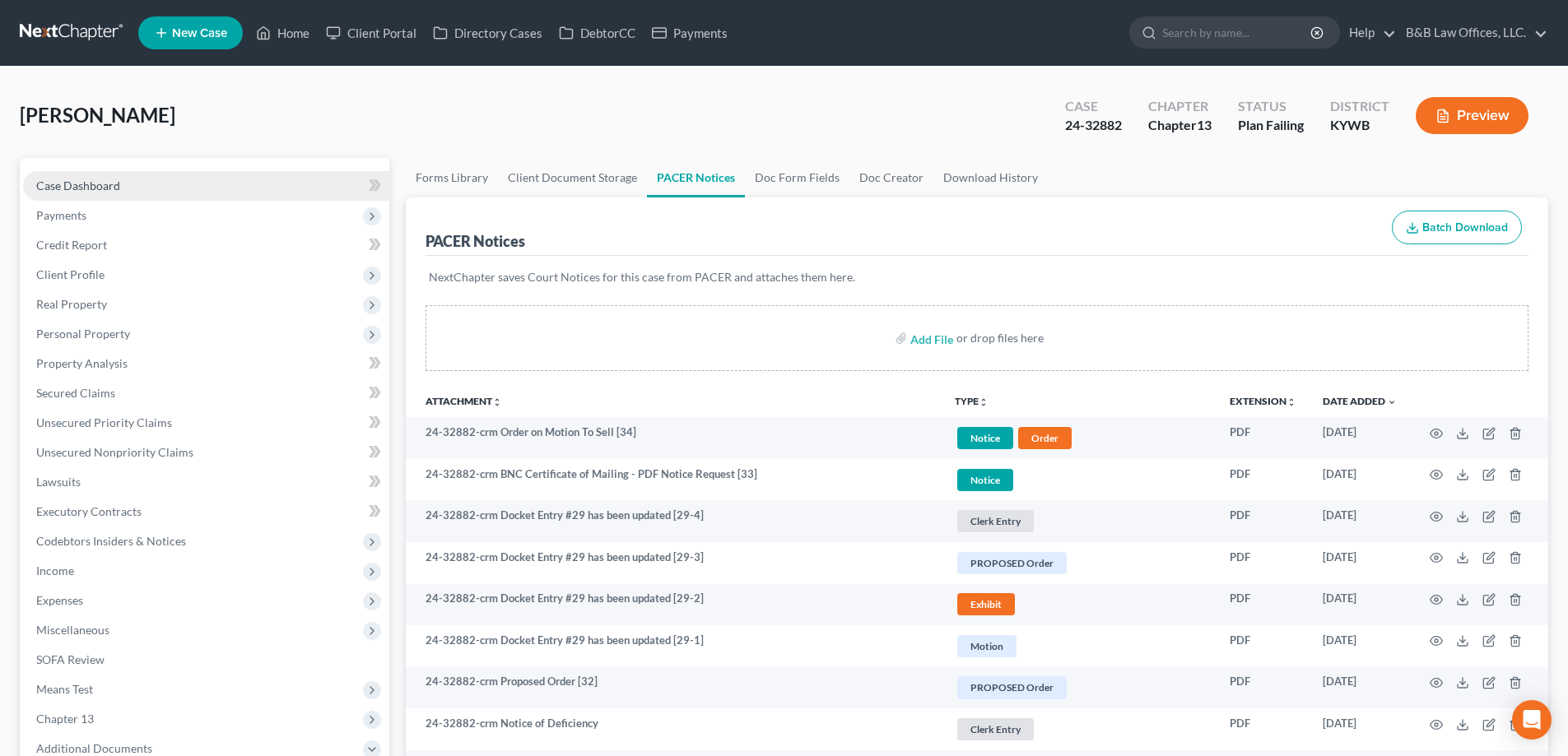
click at [58, 187] on span "Case Dashboard" at bounding box center [78, 186] width 84 height 14
select select "2"
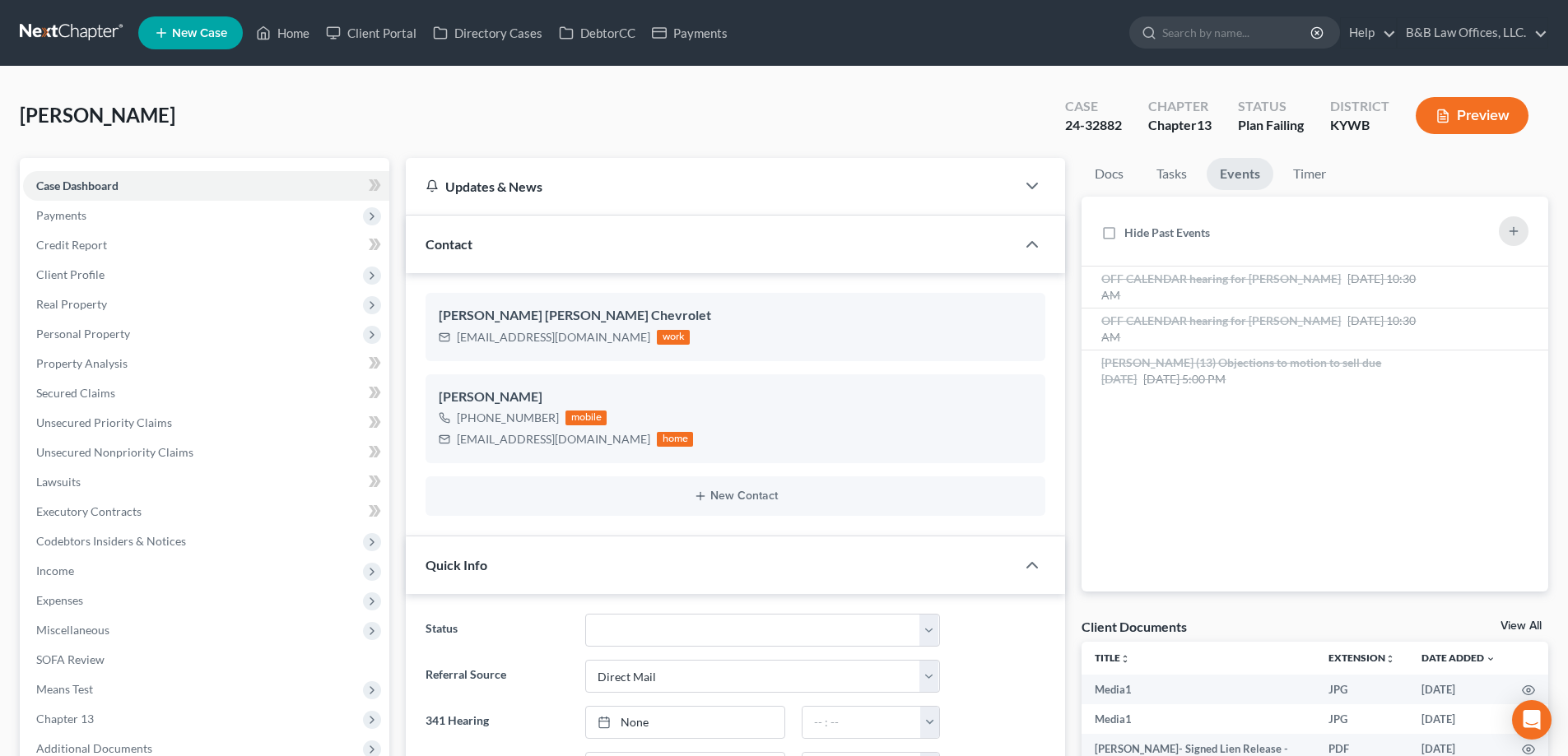
scroll to position [26189, 0]
